Goal: Task Accomplishment & Management: Use online tool/utility

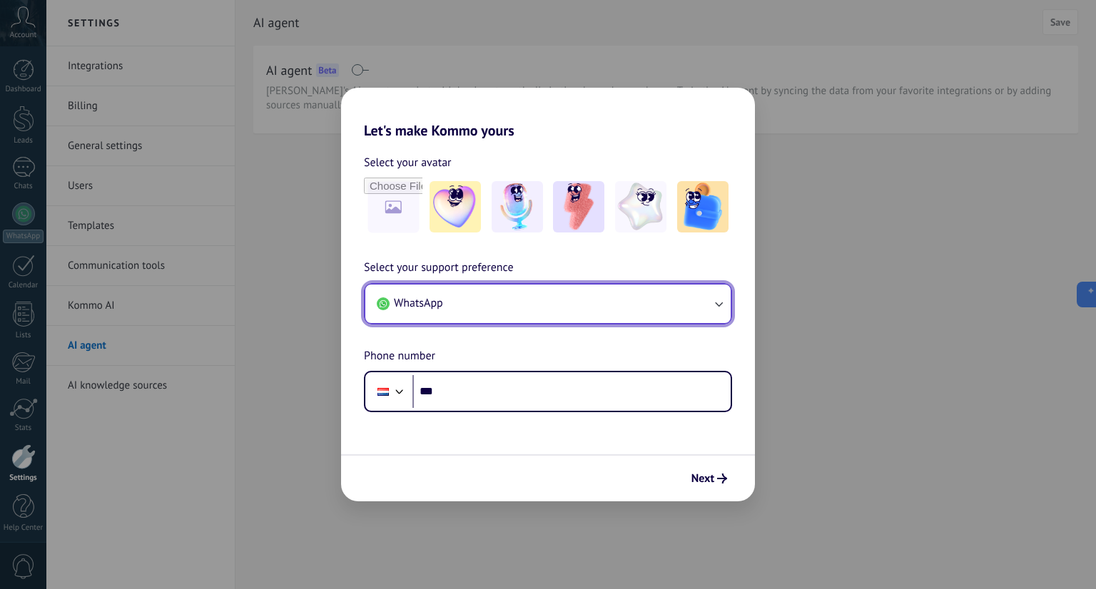
click at [456, 293] on button "WhatsApp" at bounding box center [547, 304] width 365 height 39
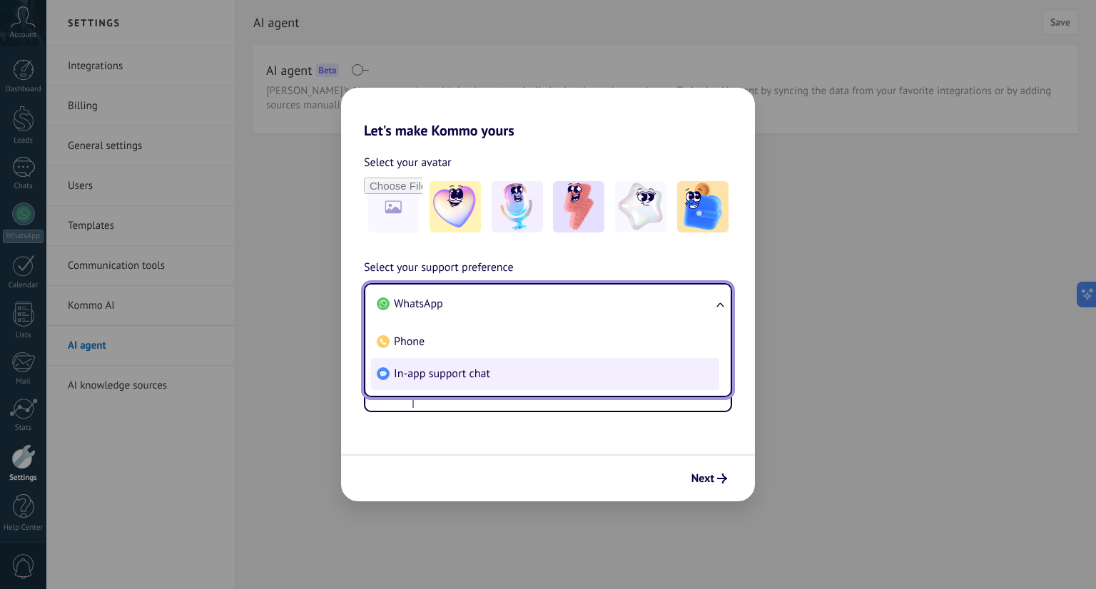
click at [452, 370] on span "In-app support chat" at bounding box center [442, 374] width 96 height 14
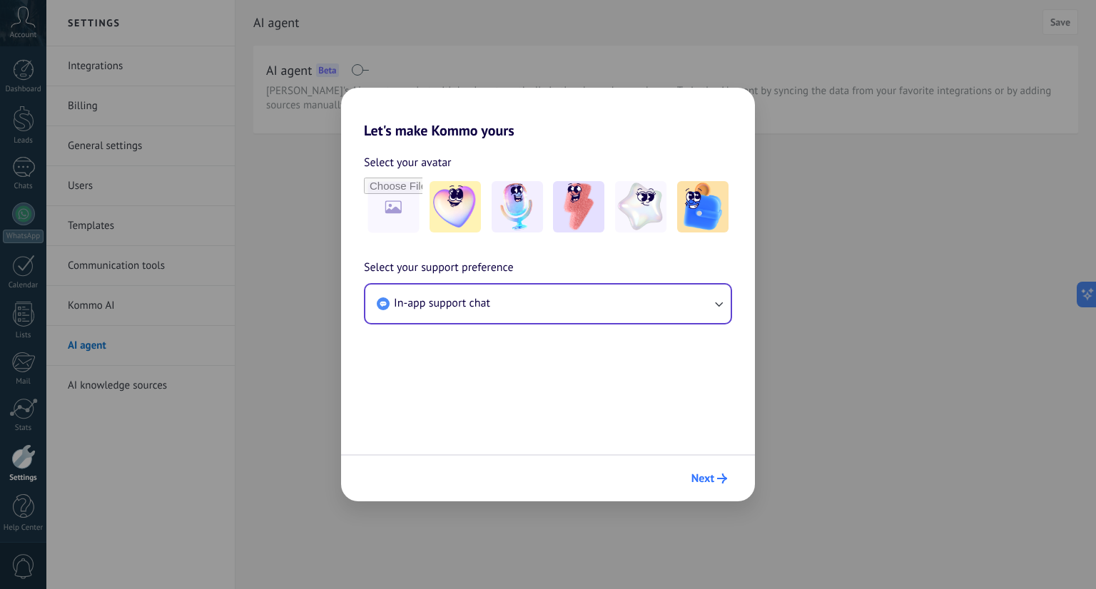
click at [708, 483] on span "Next" at bounding box center [703, 479] width 23 height 10
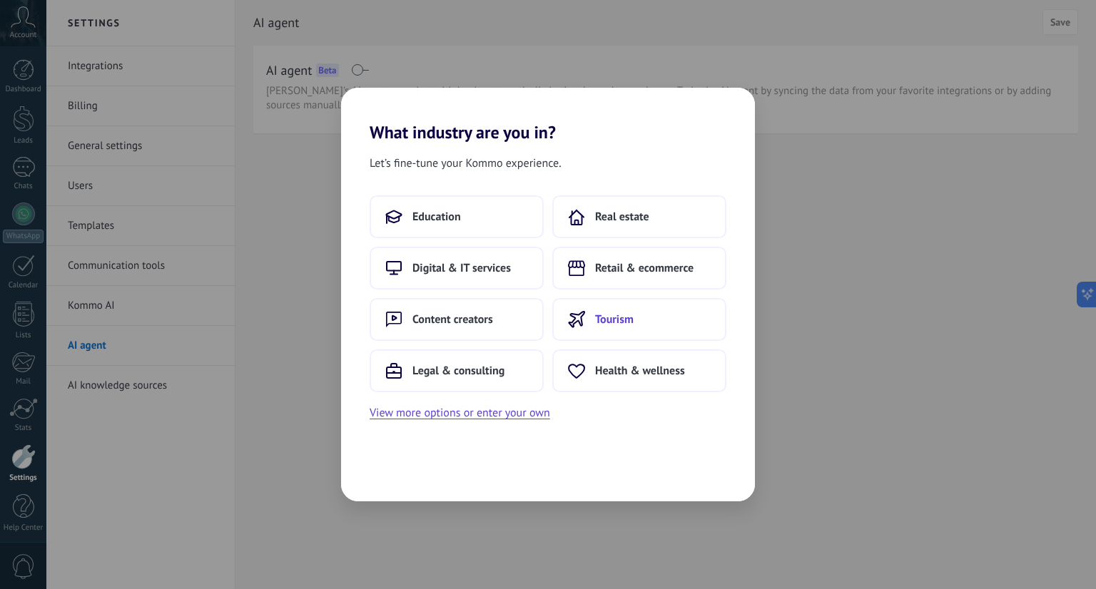
click at [637, 330] on button "Tourism" at bounding box center [639, 319] width 174 height 43
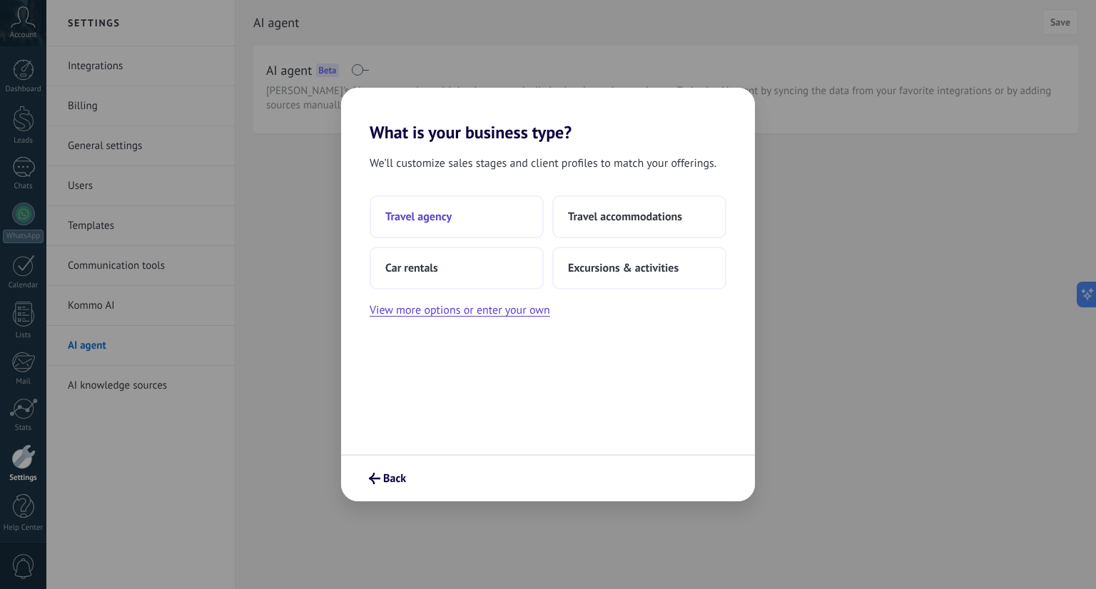
click at [454, 218] on button "Travel agency" at bounding box center [457, 217] width 174 height 43
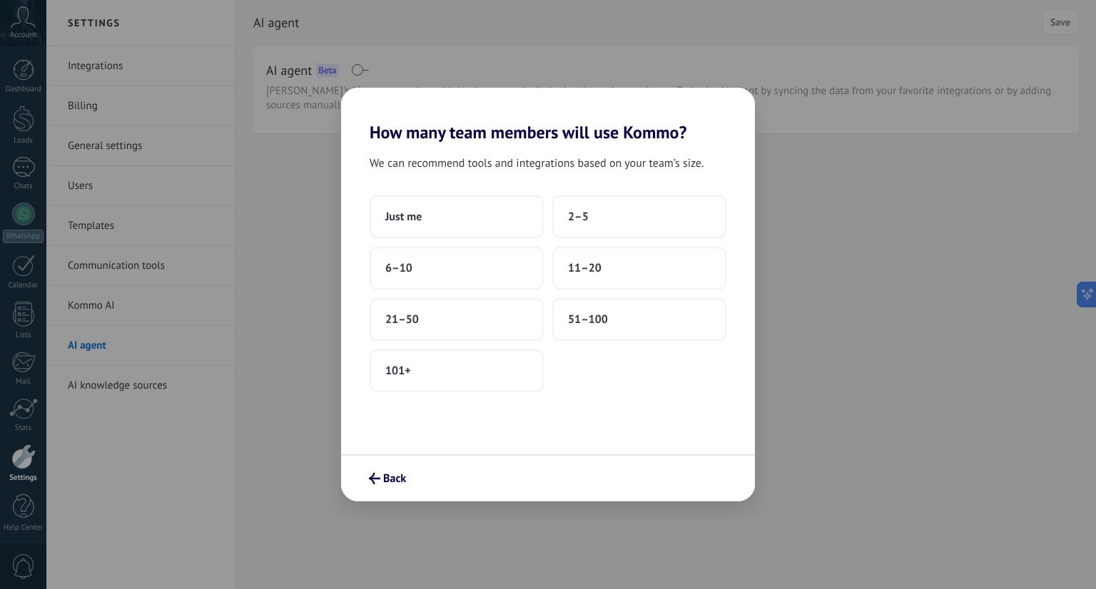
click at [461, 238] on div "Just me 2–5 6–10 11–20 21–50 51–100 101+" at bounding box center [548, 294] width 357 height 197
click at [463, 223] on button "Just me" at bounding box center [457, 217] width 174 height 43
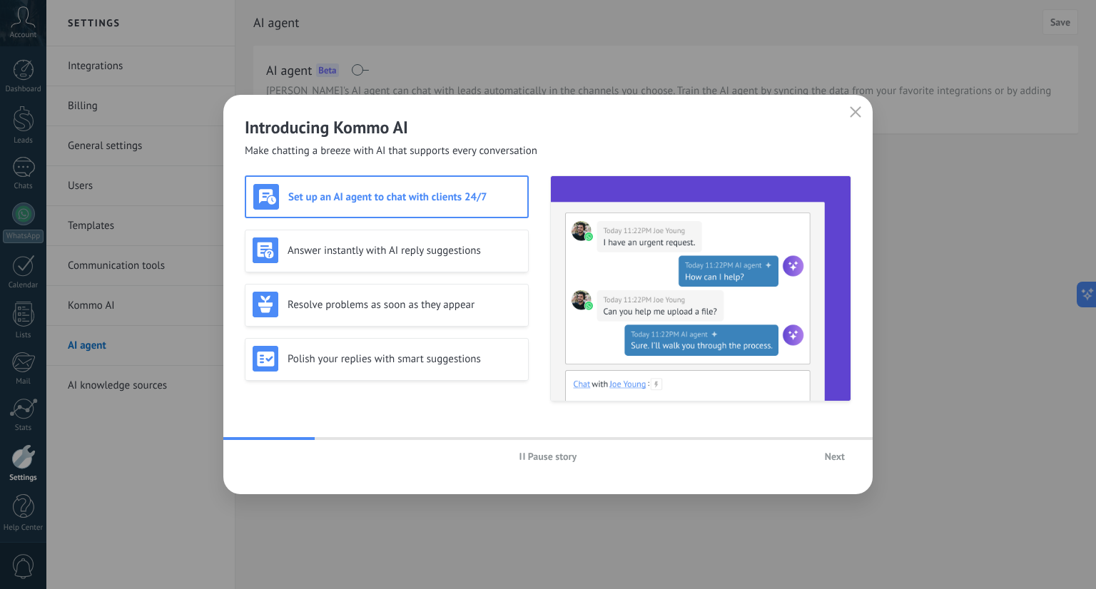
click at [831, 457] on span "Next" at bounding box center [835, 457] width 20 height 10
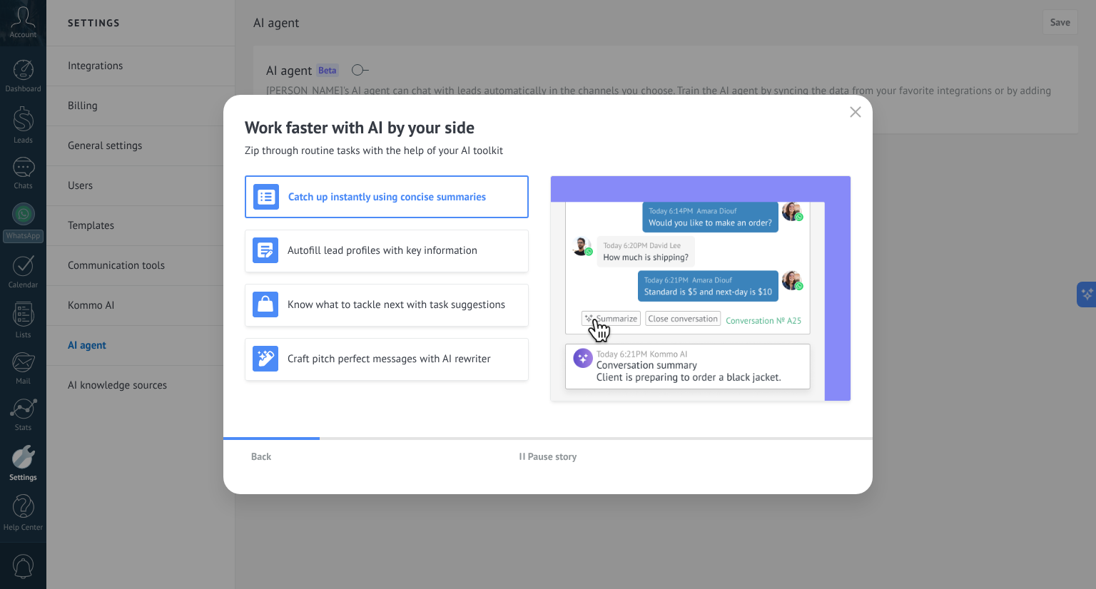
click at [860, 121] on button "button" at bounding box center [855, 113] width 19 height 20
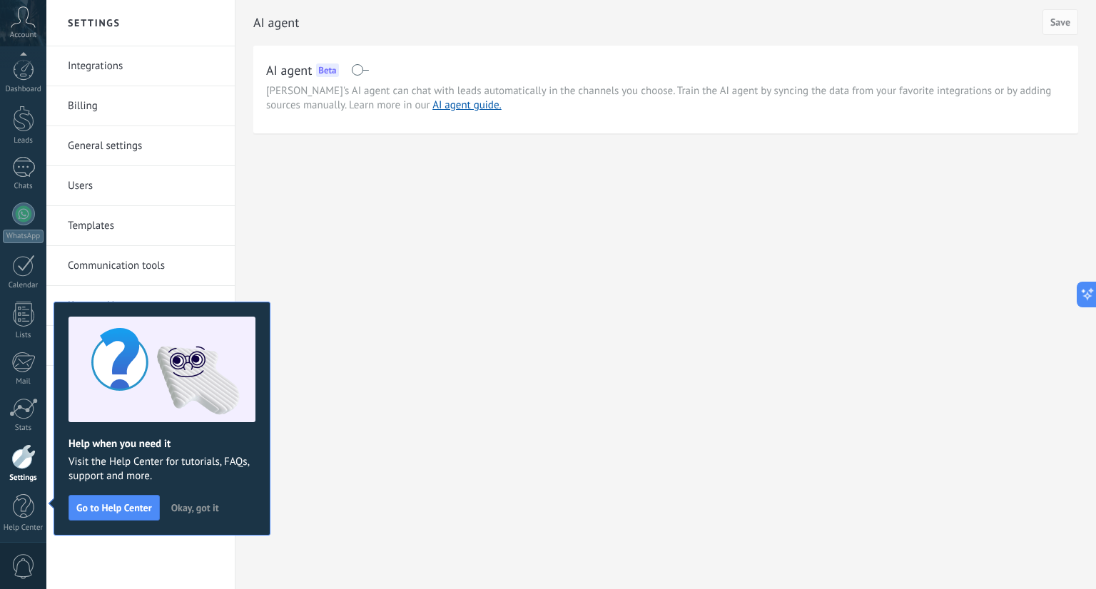
scroll to position [4, 0]
click at [689, 226] on div "Settings Integrations Billing General settings Users Templates Communication to…" at bounding box center [571, 294] width 1050 height 589
